Goal: Transaction & Acquisition: Download file/media

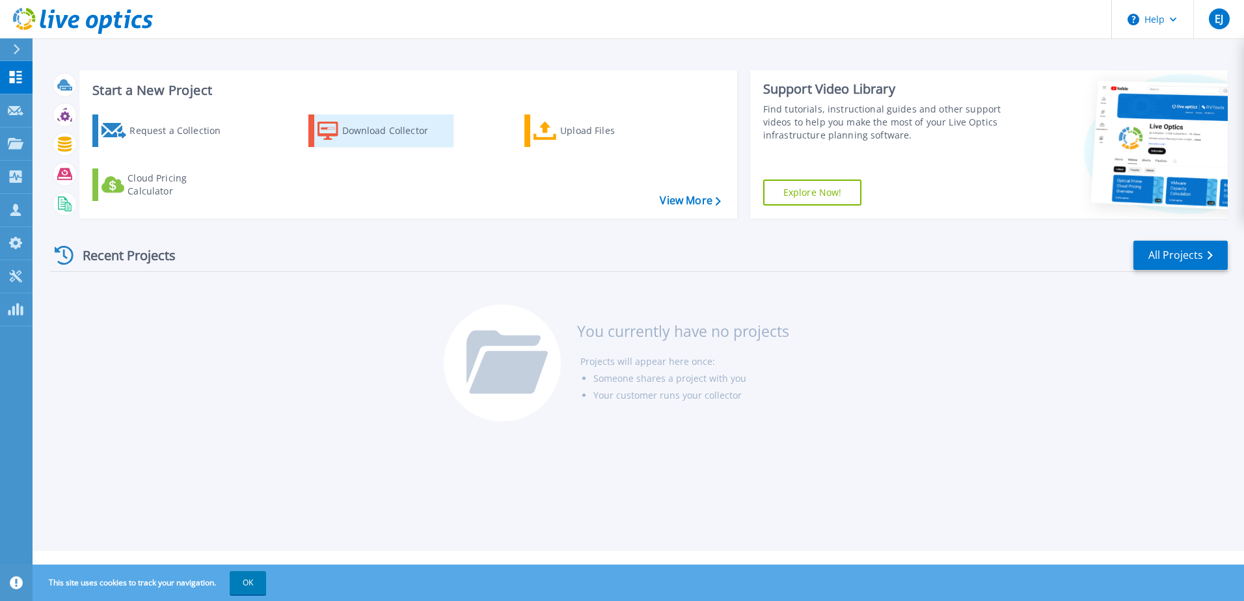
click at [344, 132] on div "Download Collector" at bounding box center [394, 131] width 104 height 26
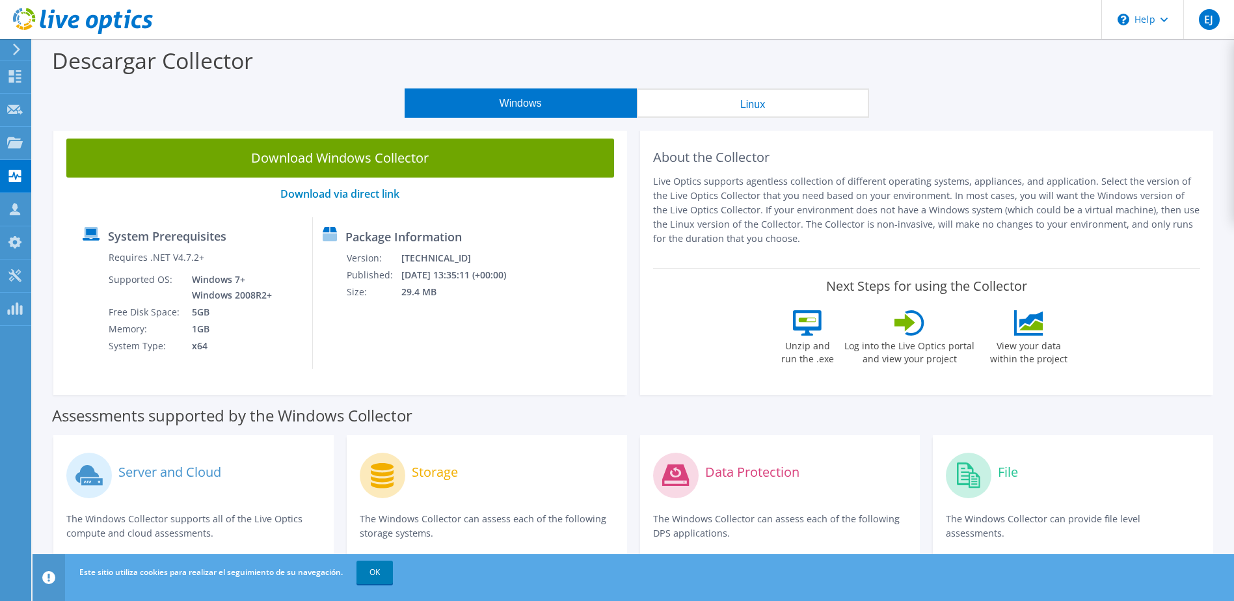
click at [759, 103] on button "Linux" at bounding box center [753, 102] width 232 height 29
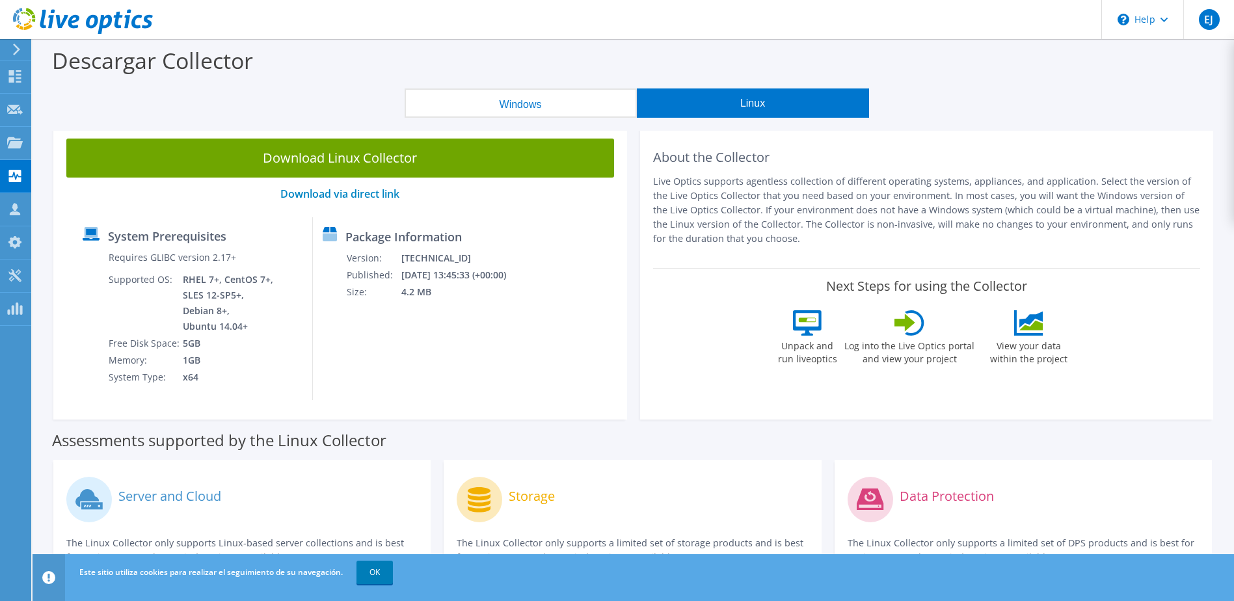
click at [561, 105] on button "Windows" at bounding box center [521, 102] width 232 height 29
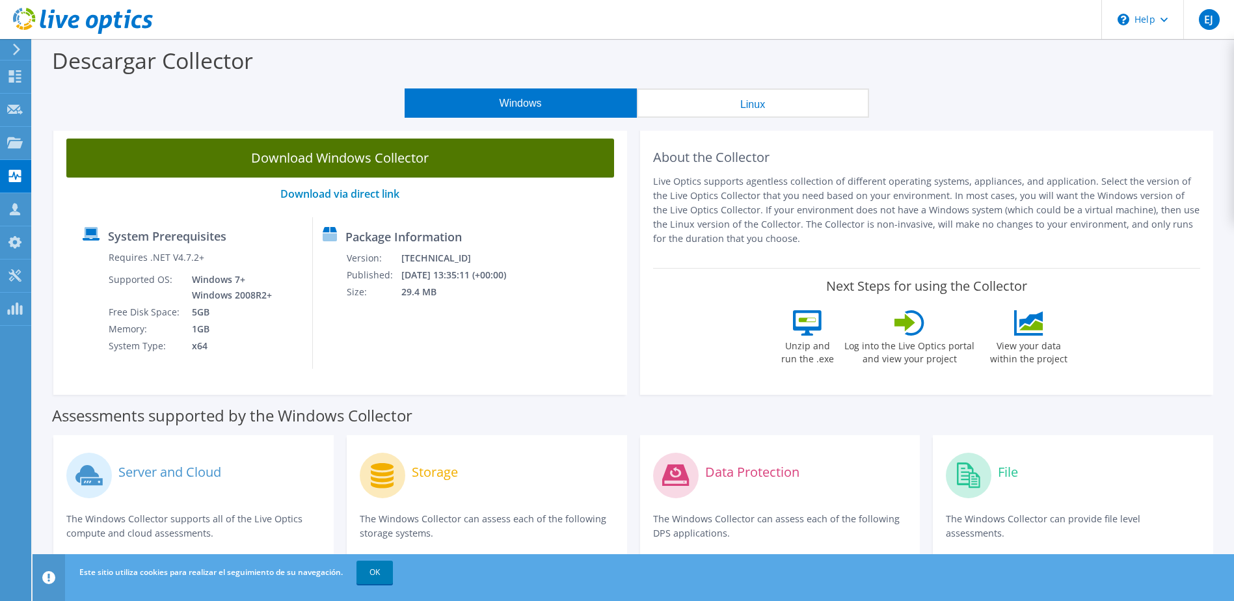
click at [329, 151] on link "Download Windows Collector" at bounding box center [340, 158] width 548 height 39
